Goal: Task Accomplishment & Management: Use online tool/utility

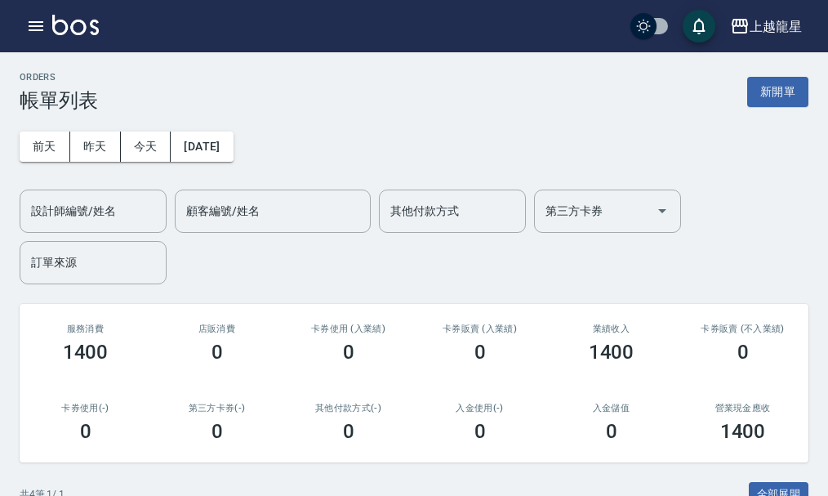
scroll to position [332, 0]
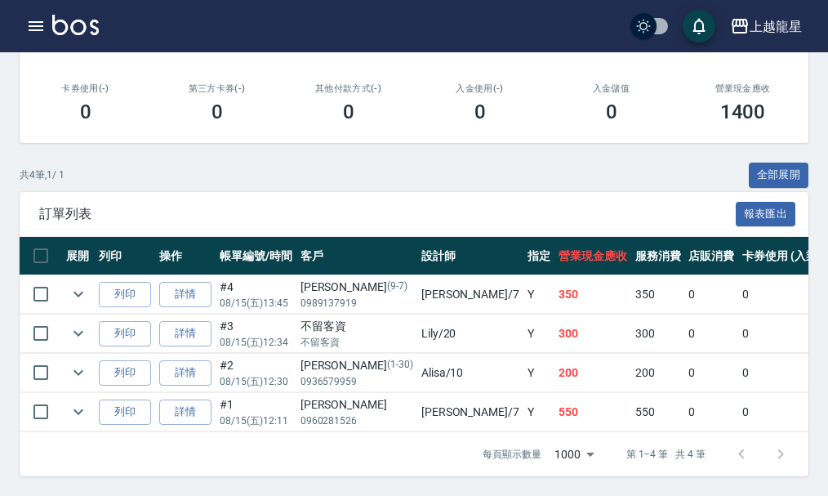
click at [77, 20] on img at bounding box center [75, 25] width 47 height 20
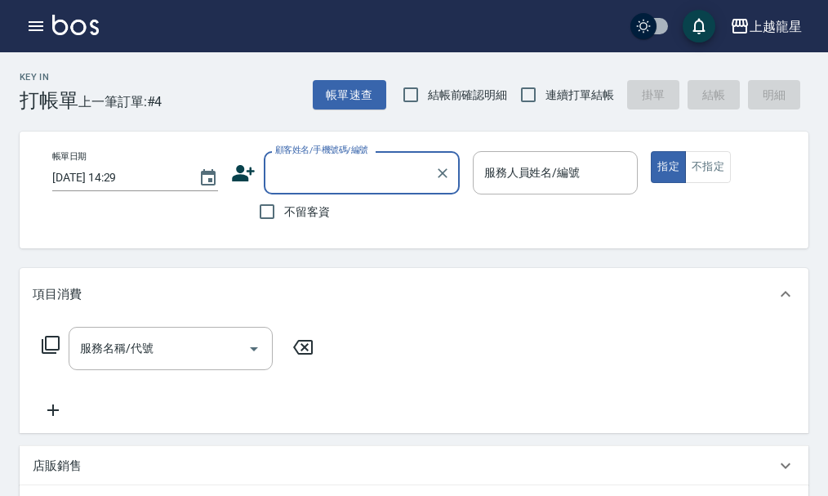
click at [330, 181] on input "顧客姓名/手機號碼/編號" at bounding box center [349, 172] width 157 height 29
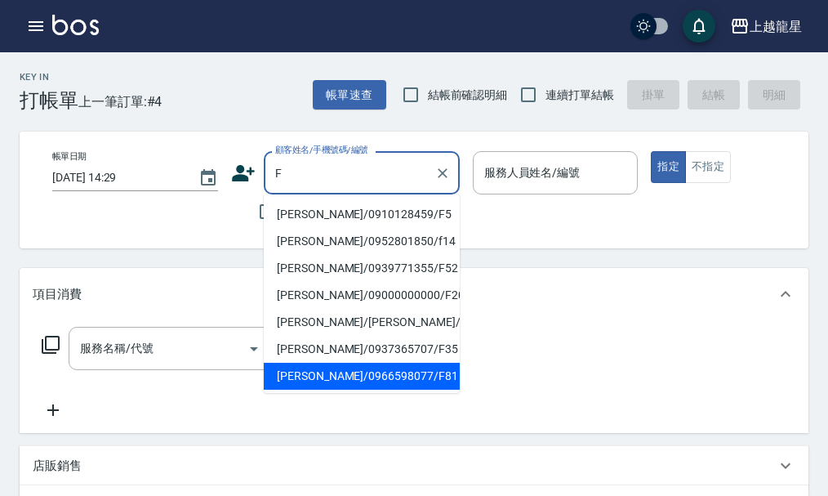
click at [421, 382] on li "[PERSON_NAME]/0966598077/F81" at bounding box center [362, 376] width 196 height 27
type input "[PERSON_NAME]/0966598077/F81"
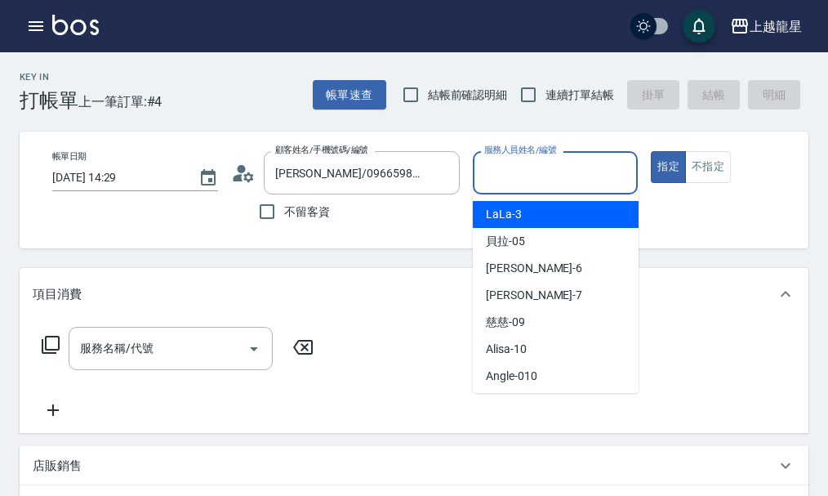
click at [516, 160] on input "服務人員姓名/編號" at bounding box center [555, 172] width 151 height 29
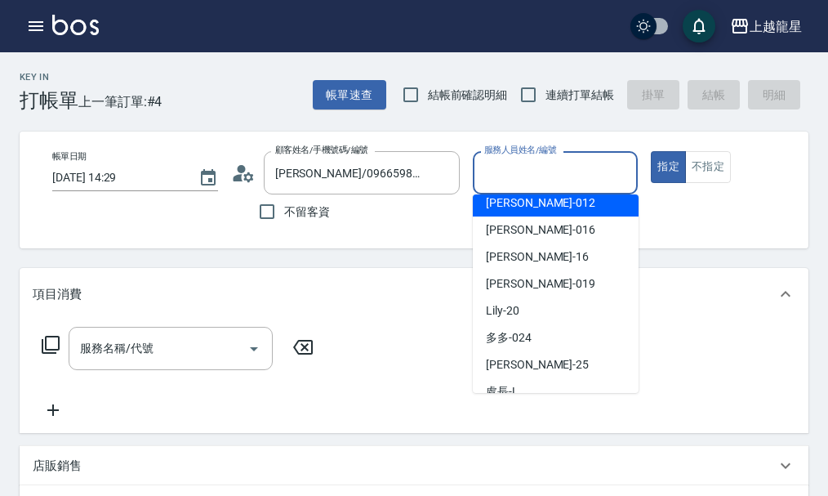
scroll to position [245, 0]
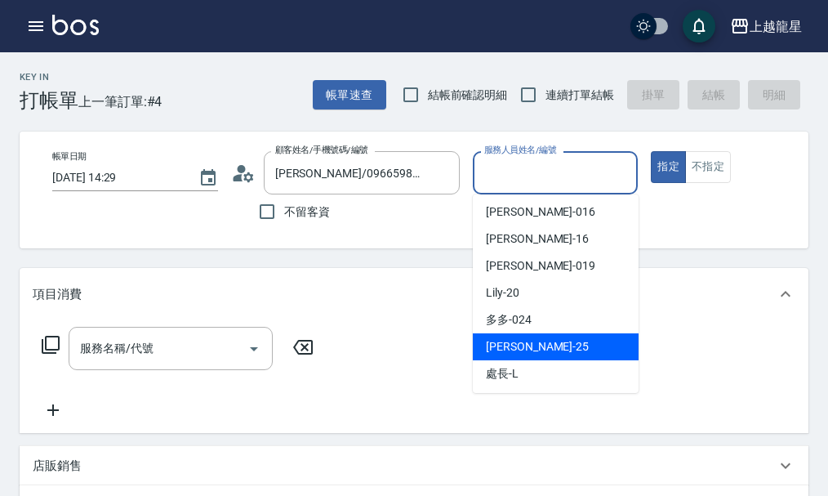
click at [518, 341] on span "淑雲 -25" at bounding box center [537, 346] width 103 height 17
type input "淑雲-25"
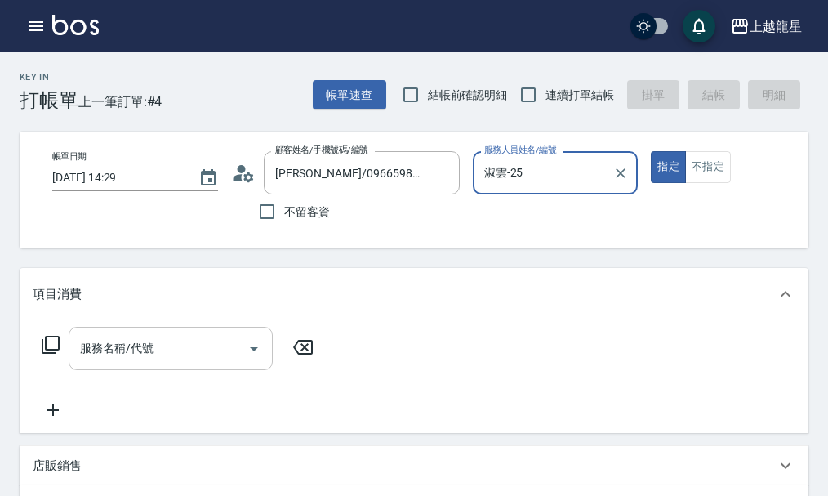
click at [139, 370] on div "服務名稱/代號" at bounding box center [171, 348] width 204 height 43
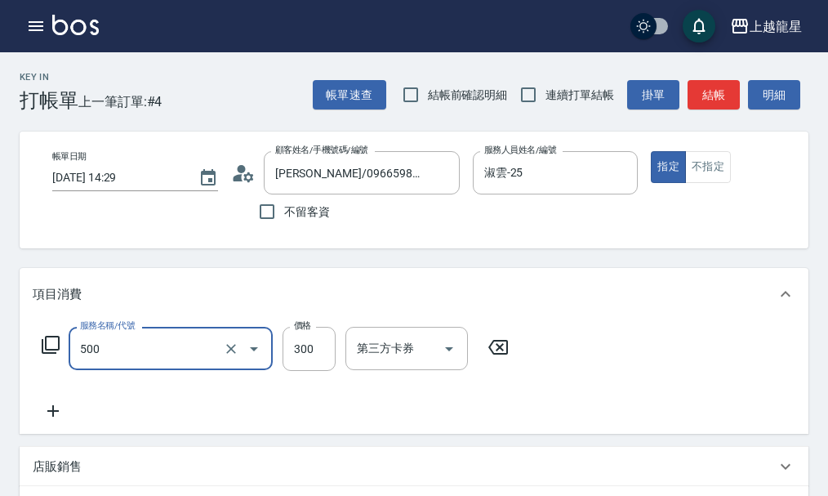
type input "一般洗髮(500)"
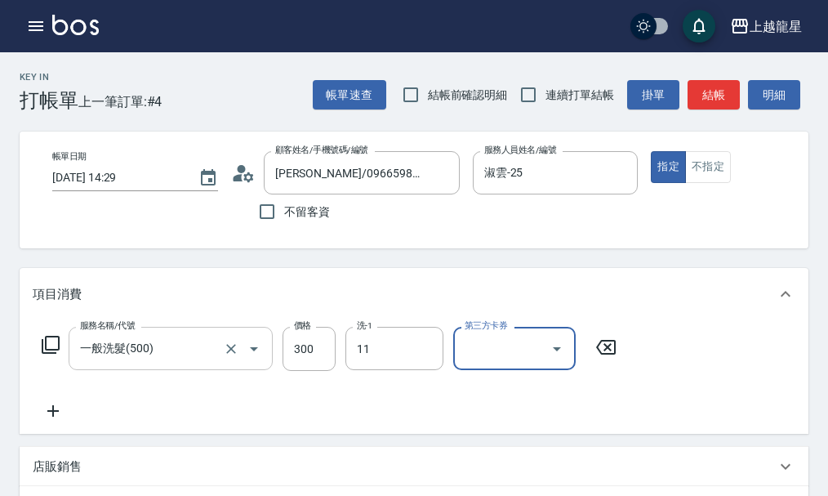
type input "[PERSON_NAME]-11"
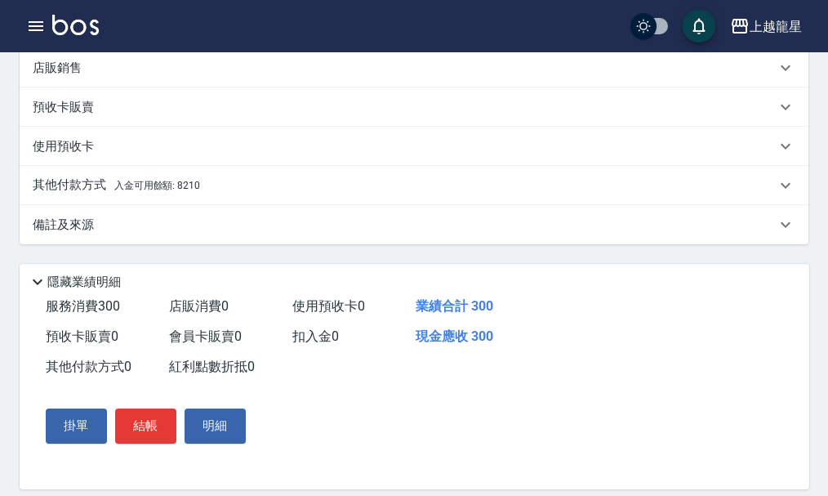
scroll to position [431, 0]
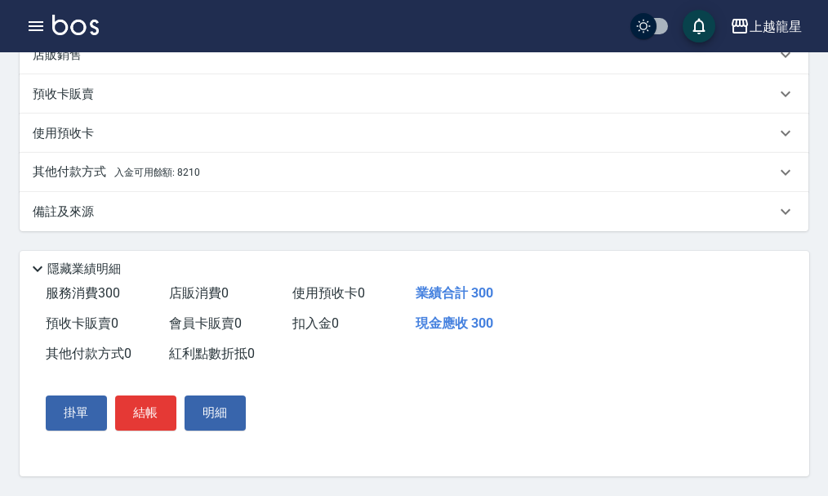
click at [191, 173] on p "其他付款方式 入金可用餘額: 8210" at bounding box center [116, 172] width 167 height 18
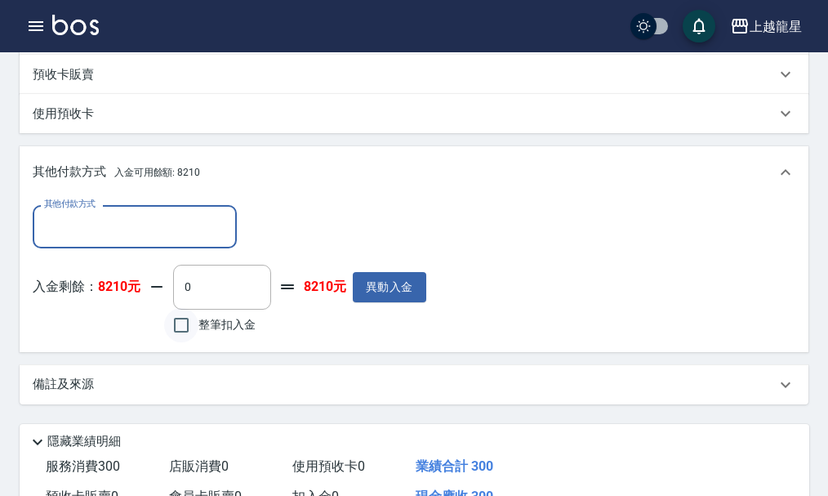
scroll to position [0, 0]
drag, startPoint x: 166, startPoint y: 350, endPoint x: 180, endPoint y: 343, distance: 15.3
click at [167, 342] on input "整筆扣入金" at bounding box center [181, 325] width 34 height 34
checkbox input "true"
type input "300"
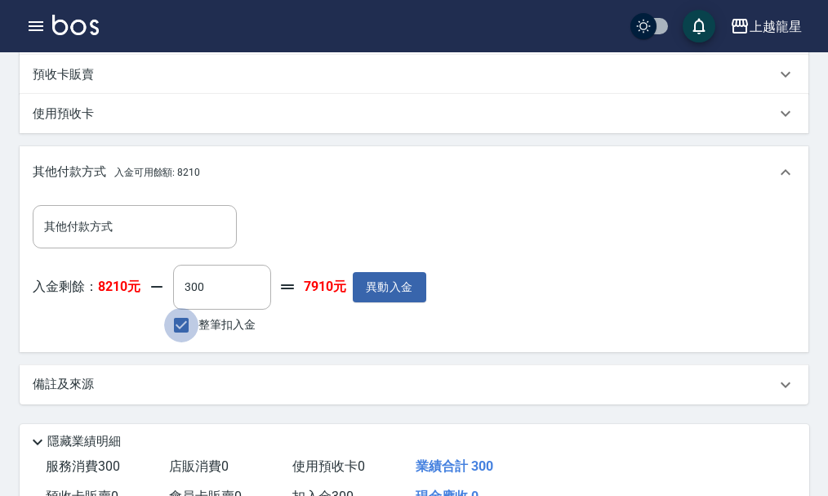
click at [181, 341] on input "整筆扣入金" at bounding box center [181, 325] width 34 height 34
checkbox input "false"
type input "0"
click at [181, 341] on input "整筆扣入金" at bounding box center [181, 325] width 34 height 34
checkbox input "true"
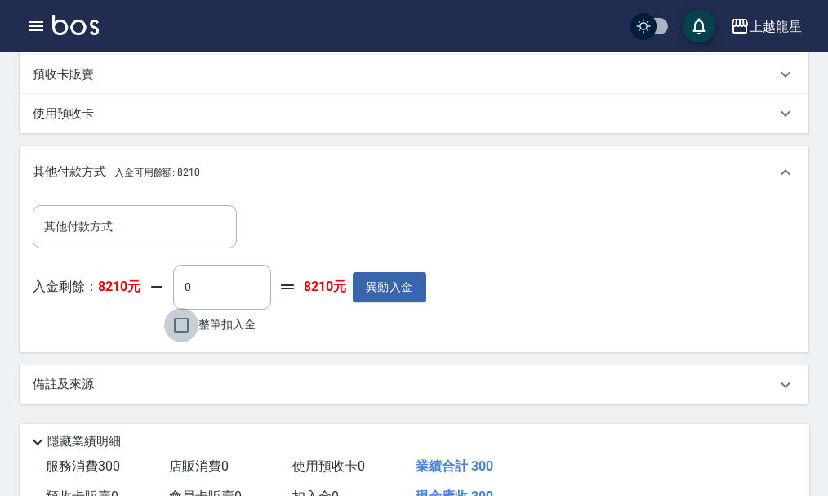
type input "300"
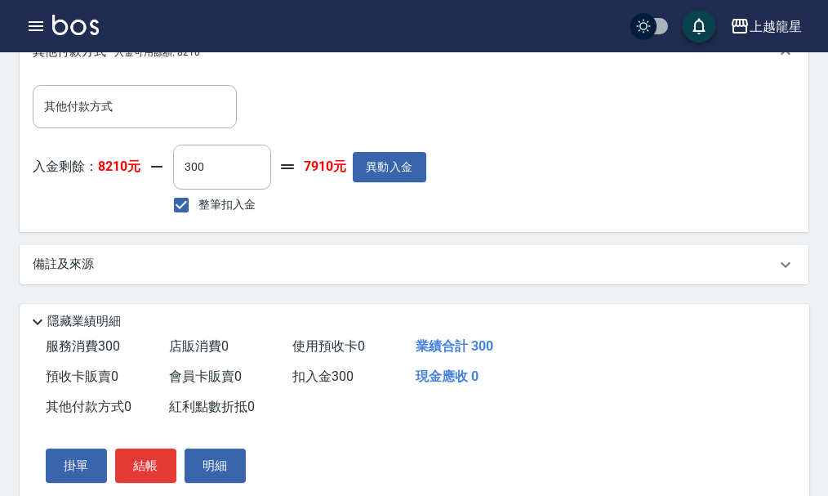
scroll to position [623, 0]
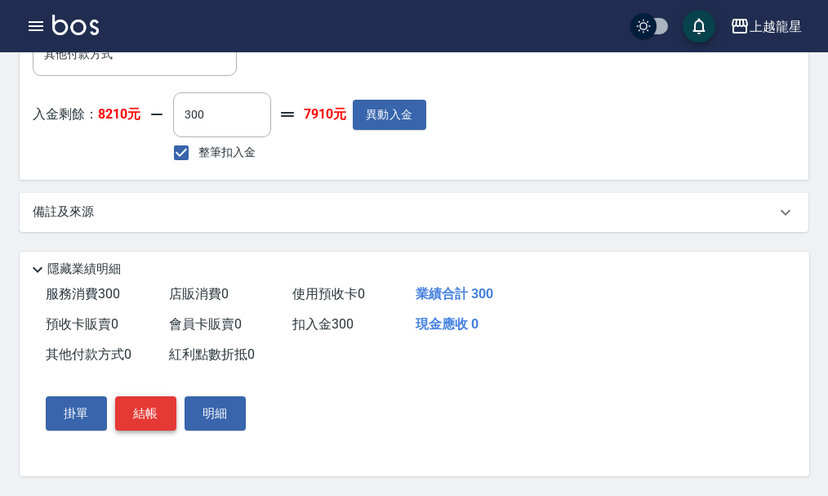
click at [157, 410] on button "結帳" at bounding box center [145, 413] width 61 height 34
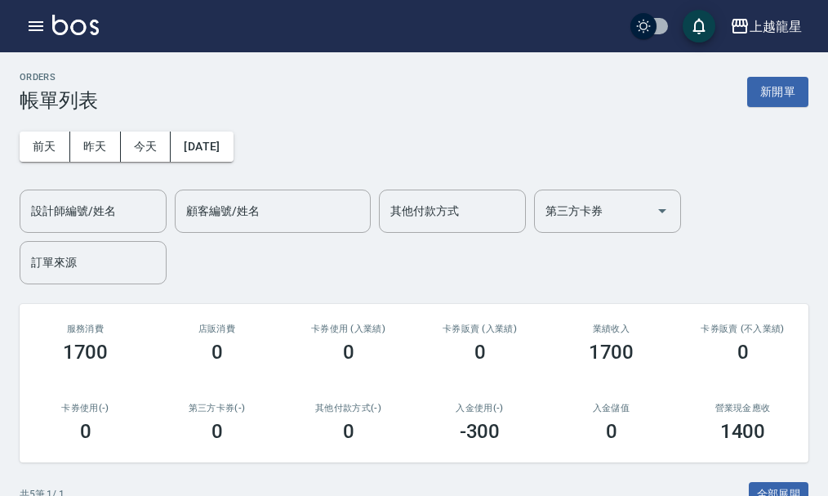
scroll to position [371, 0]
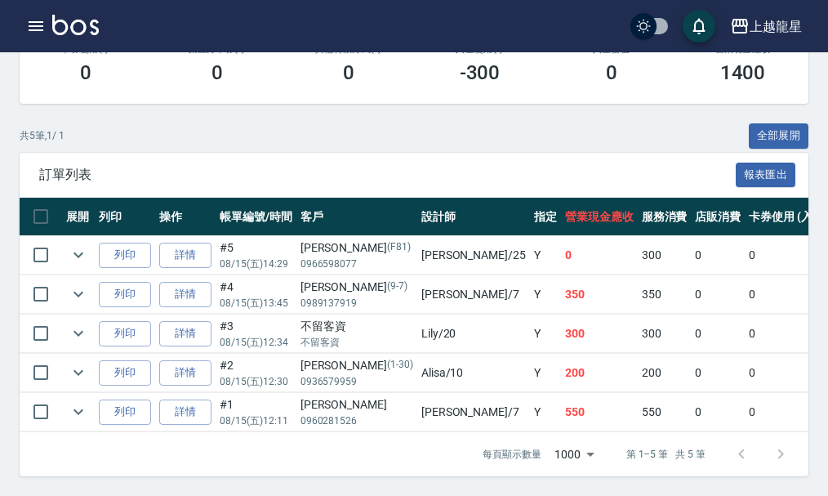
click at [132, 236] on td "列印" at bounding box center [125, 255] width 60 height 38
click at [139, 247] on button "列印" at bounding box center [125, 255] width 52 height 25
